Goal: Task Accomplishment & Management: Complete application form

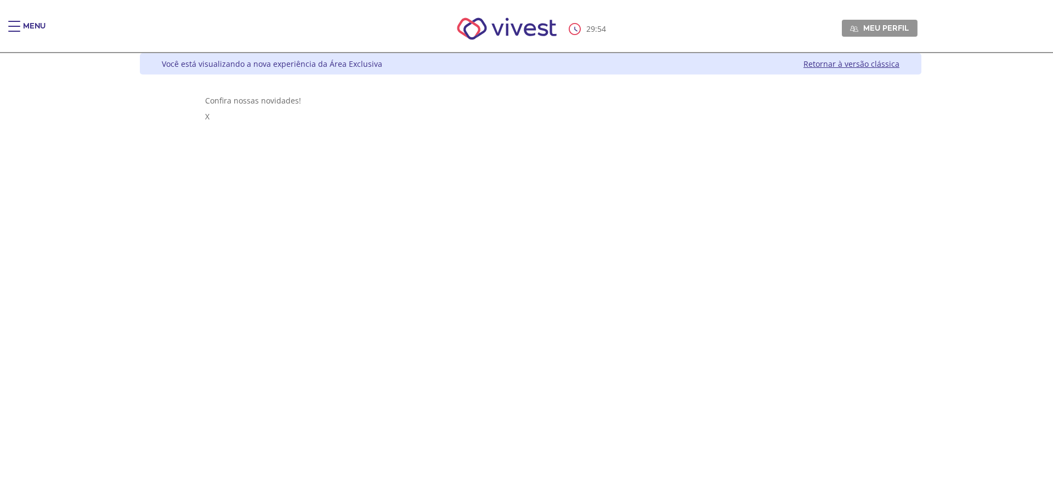
click at [14, 29] on div "Main header" at bounding box center [14, 32] width 12 height 22
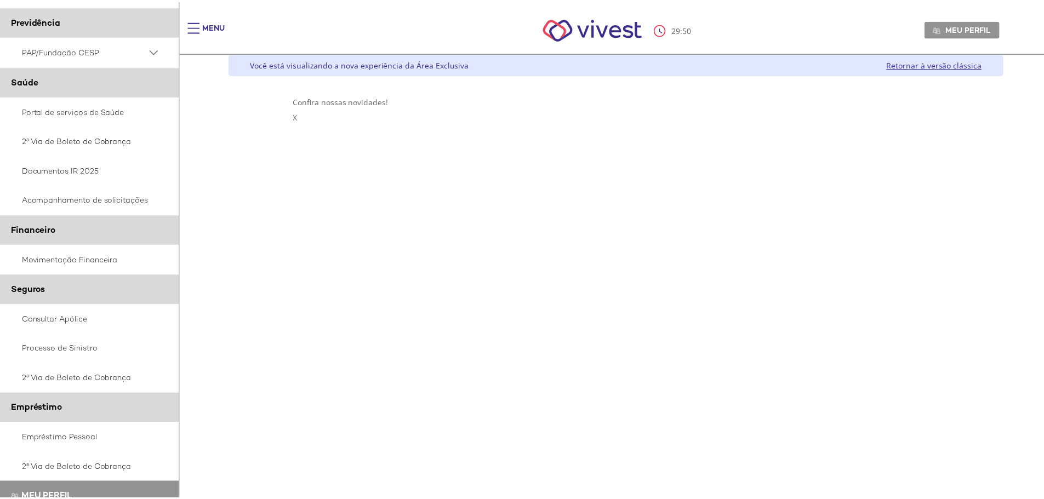
scroll to position [110, 0]
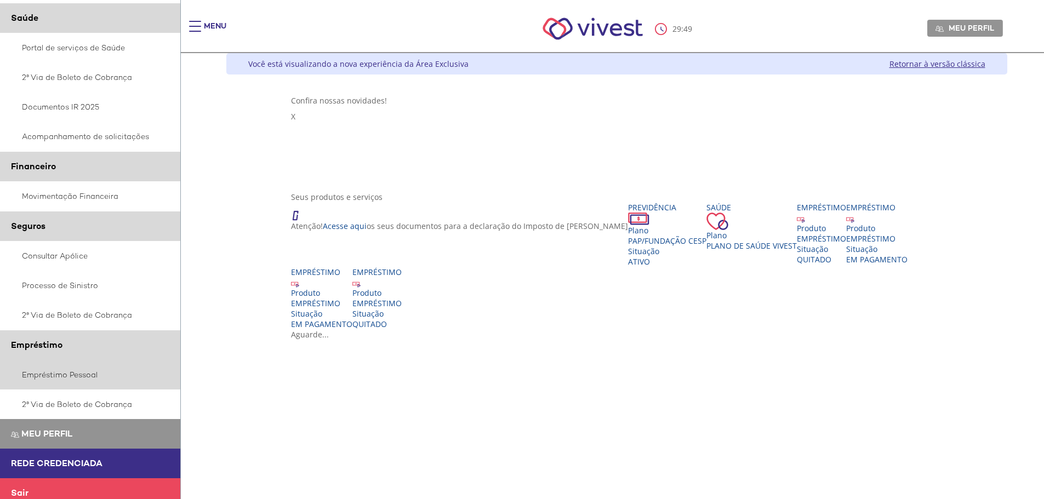
click at [64, 376] on link "Empréstimo Pessoal" at bounding box center [90, 375] width 181 height 30
